Goal: Ask a question

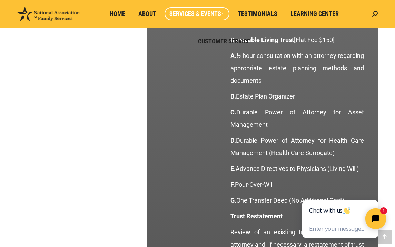
scroll to position [862, 0]
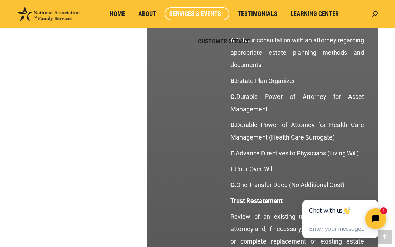
click at [323, 210] on div "Chat with us" at bounding box center [340, 210] width 62 height 20
click at [332, 229] on button "Enter your message..." at bounding box center [336, 229] width 55 height 11
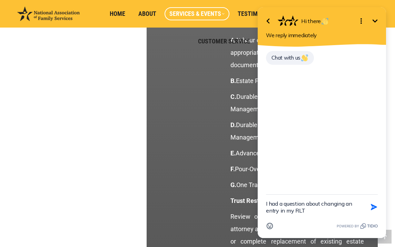
type textarea "I had a question about changing an entry in my RLT"
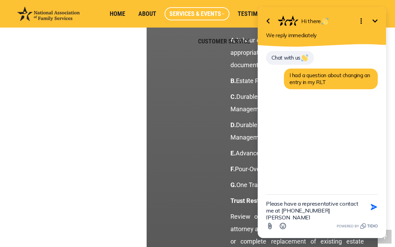
type textarea "Please have a representative contact me at [PHONE_NUMBER] [PERSON_NAME]"
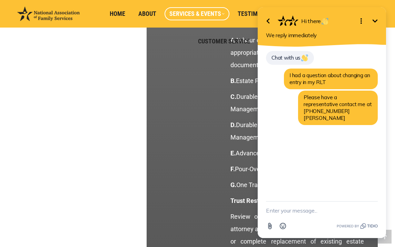
click at [285, 58] on span "Chat with us" at bounding box center [289, 57] width 37 height 7
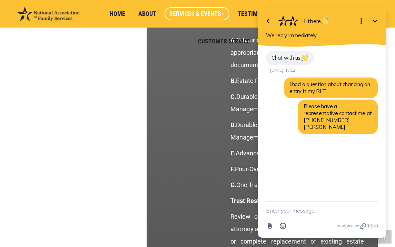
click at [285, 58] on span "Chat with us" at bounding box center [289, 57] width 37 height 7
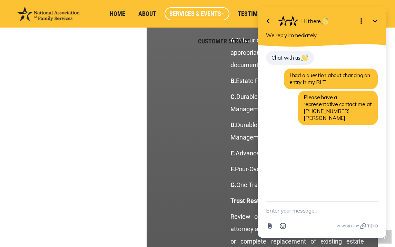
click at [285, 58] on span "Chat with us" at bounding box center [289, 57] width 37 height 7
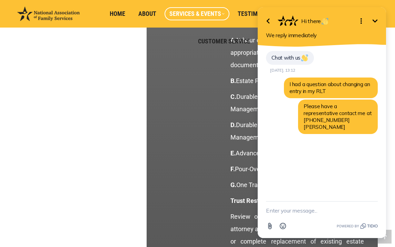
click at [285, 58] on span "Chat with us" at bounding box center [289, 57] width 37 height 7
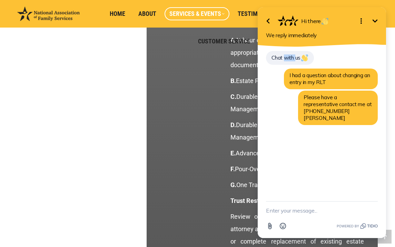
click at [285, 58] on span "Chat with us" at bounding box center [289, 57] width 37 height 7
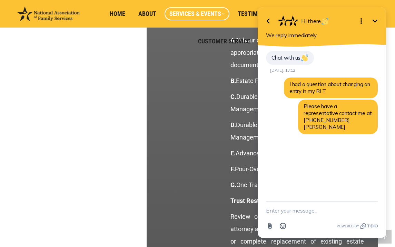
click at [282, 36] on span "We reply immediately" at bounding box center [291, 35] width 51 height 7
click at [311, 19] on span "Hi there" at bounding box center [315, 21] width 28 height 7
click at [327, 23] on img at bounding box center [324, 21] width 7 height 7
click at [375, 21] on icon "Minimize" at bounding box center [375, 21] width 8 height 8
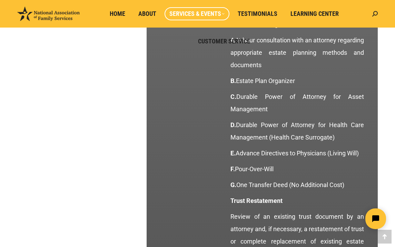
click at [375, 21] on div "Search: Go!" at bounding box center [373, 14] width 9 height 28
click at [231, 40] on span "Customer Service" at bounding box center [224, 42] width 52 height 8
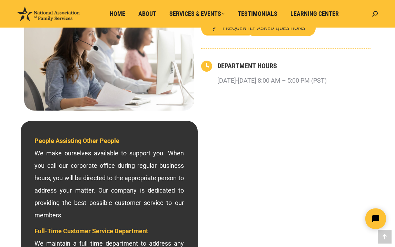
scroll to position [103, 0]
